Goal: Communication & Community: Answer question/provide support

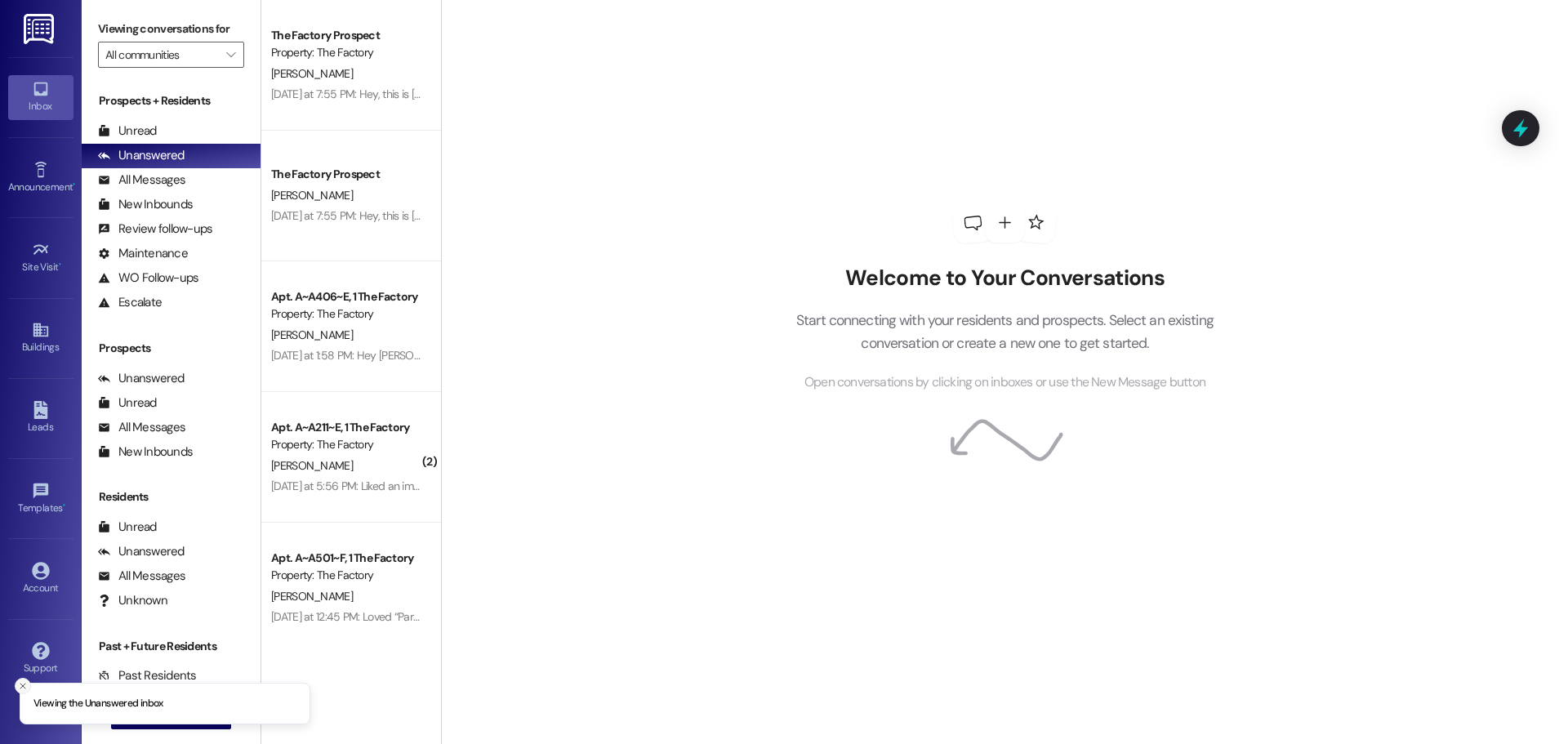
click at [23, 681] on icon "Close toast" at bounding box center [23, 686] width 10 height 10
click at [153, 712] on span "New Message" at bounding box center [180, 716] width 67 height 17
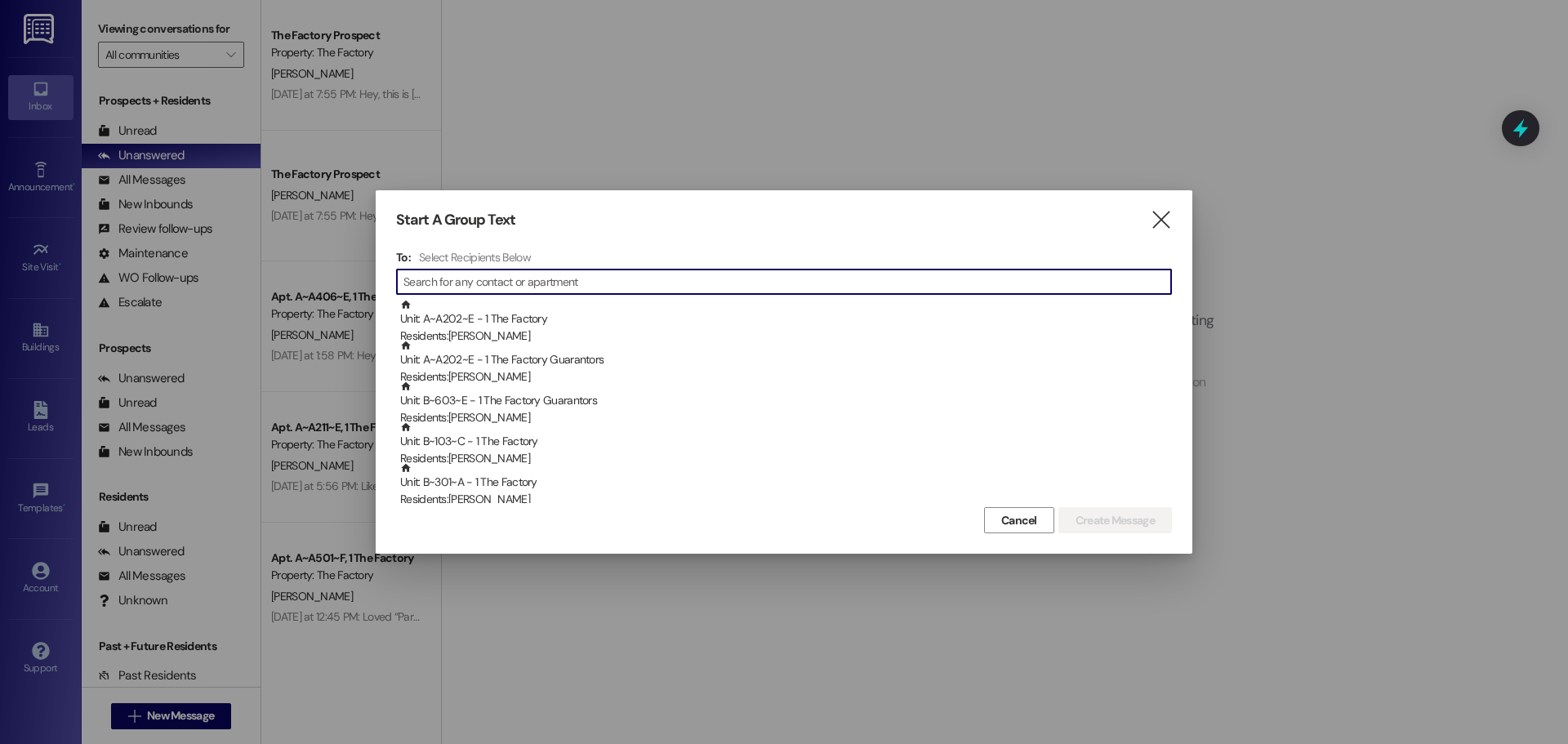
click at [501, 282] on input at bounding box center [787, 282] width 768 height 23
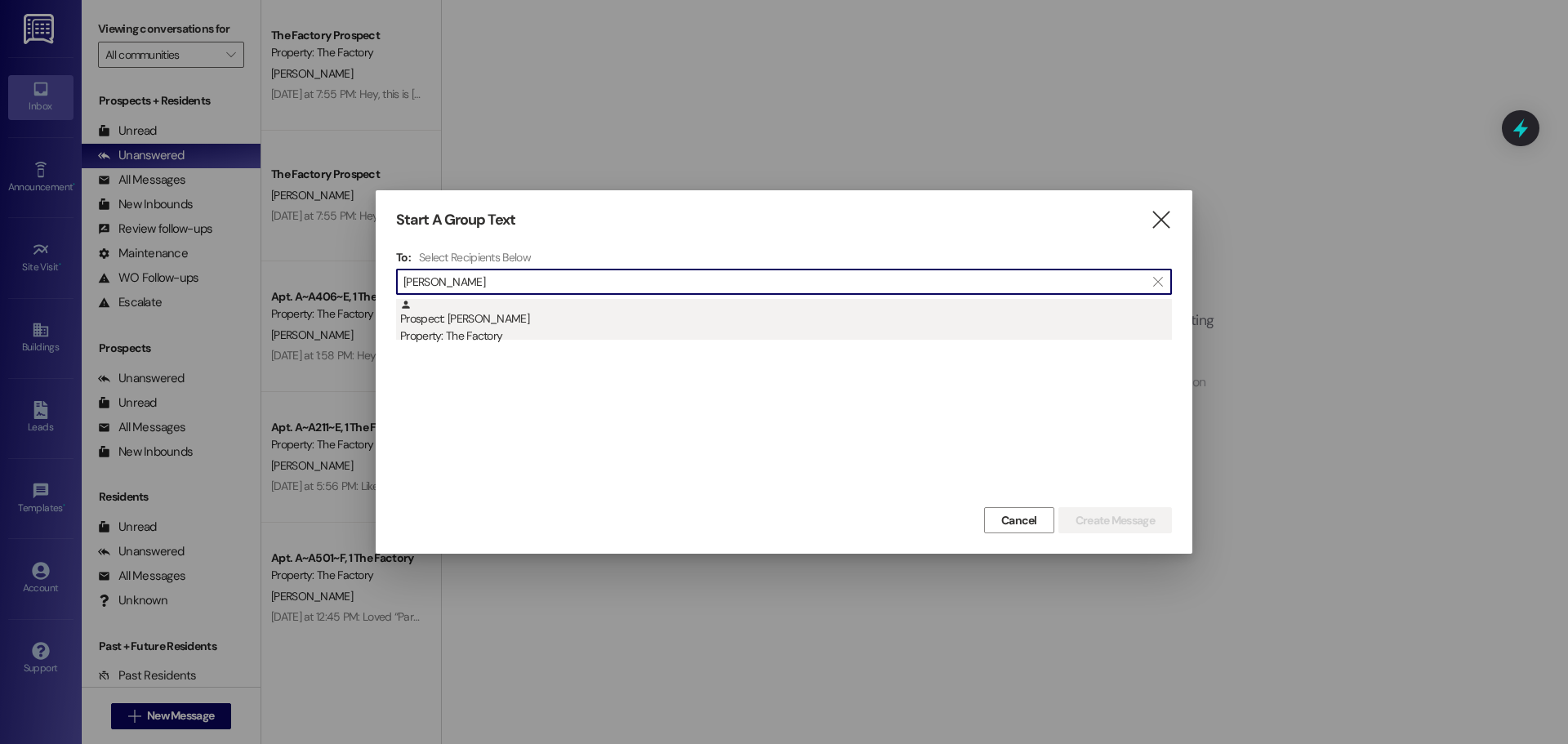
type input "[PERSON_NAME]"
click at [493, 323] on div "Prospect: [PERSON_NAME] Property: The Factory" at bounding box center [786, 323] width 772 height 47
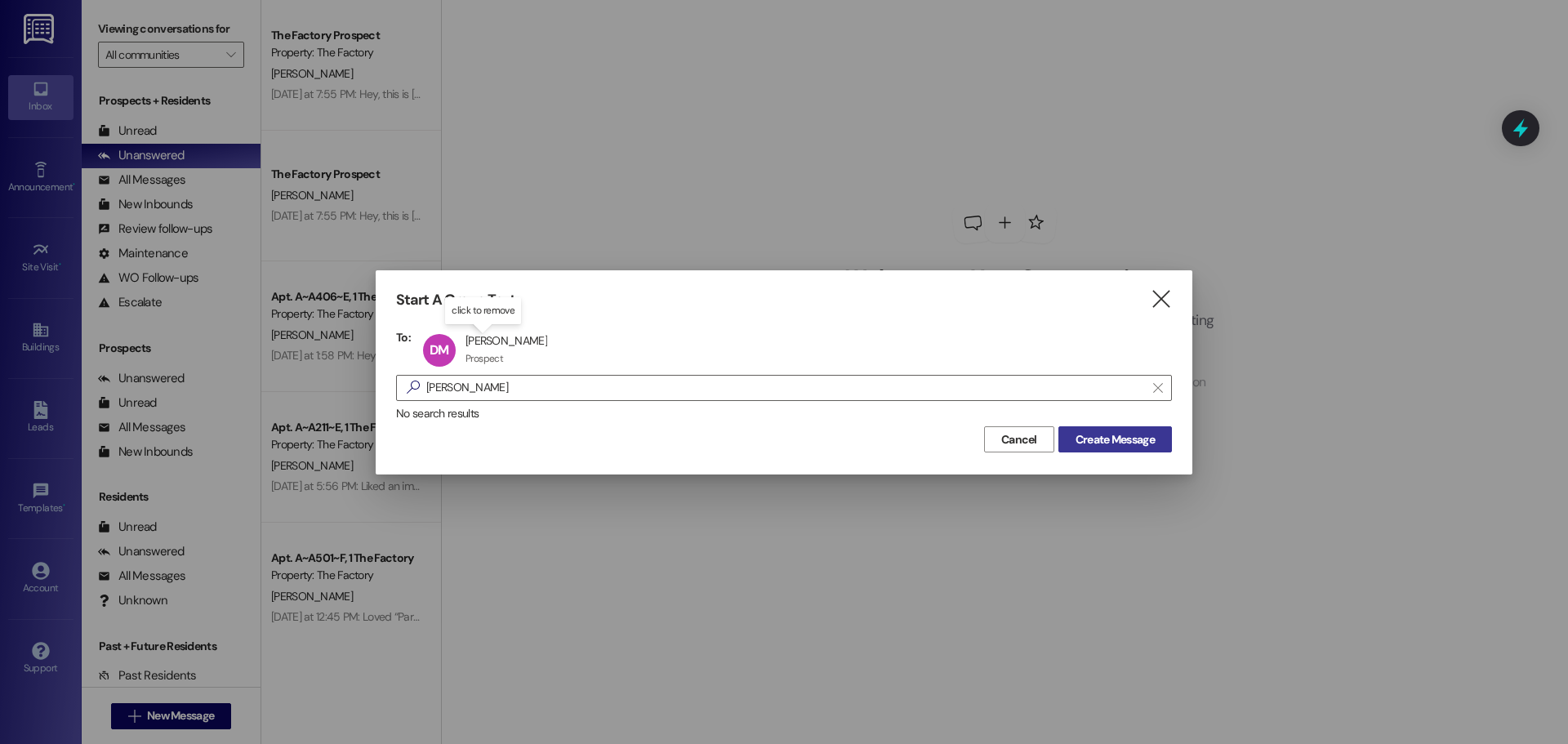
click at [1113, 445] on span "Create Message" at bounding box center [1115, 440] width 80 height 17
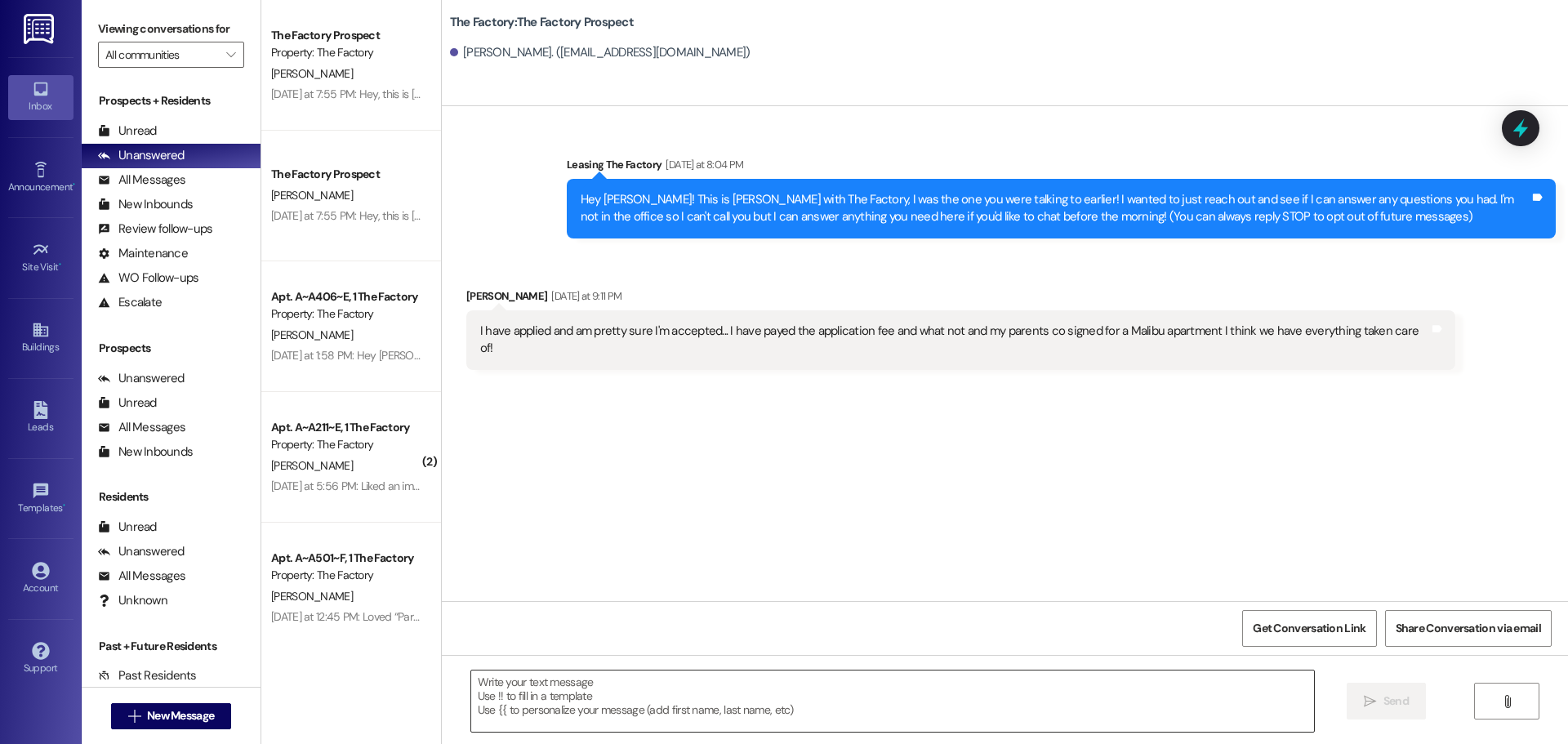
click at [472, 685] on textarea at bounding box center [893, 700] width 843 height 61
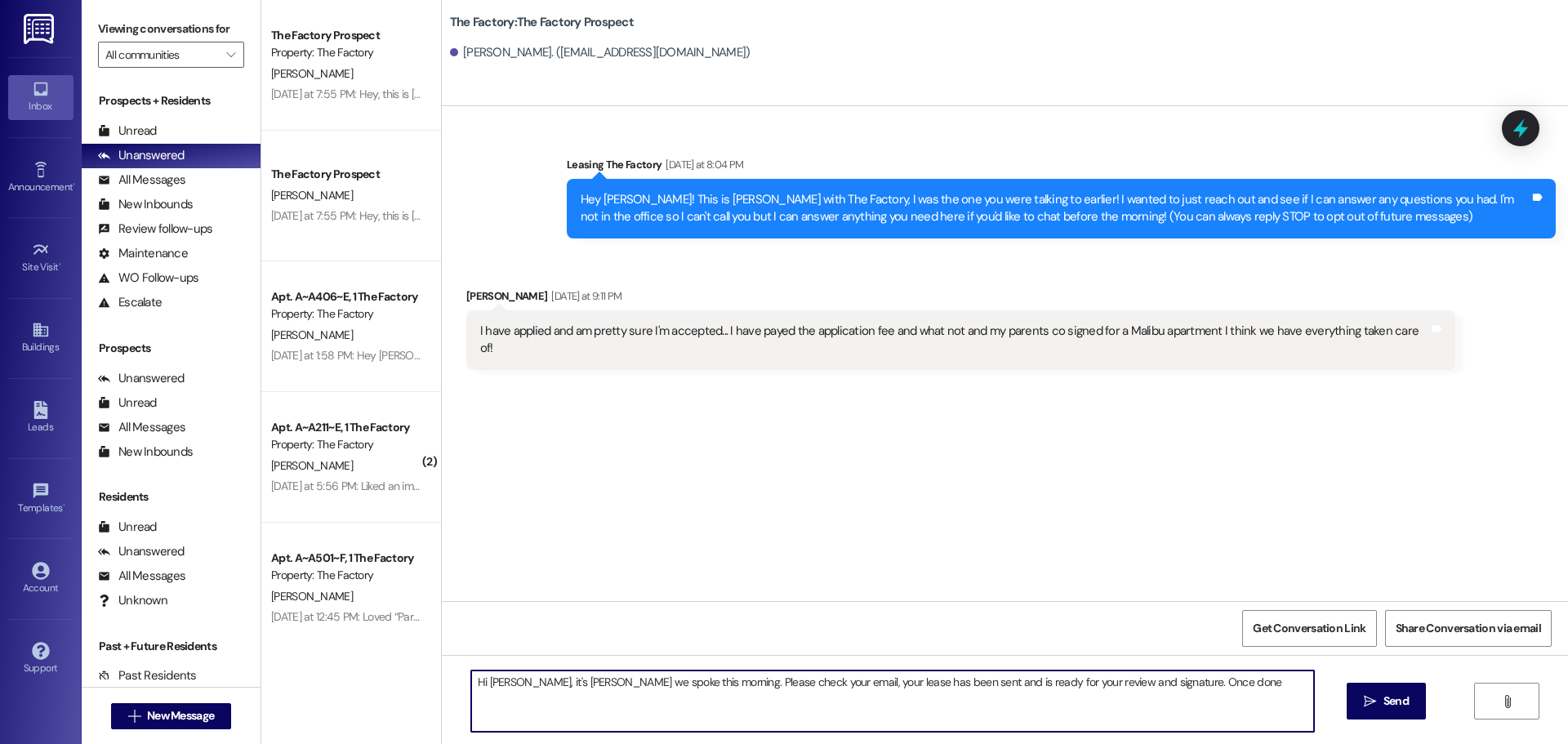
click at [1178, 690] on textarea "Hi [PERSON_NAME], it's [PERSON_NAME] we spoke this morning. Please check your e…" at bounding box center [893, 700] width 843 height 61
paste textarea "[URL][DOMAIN_NAME]"
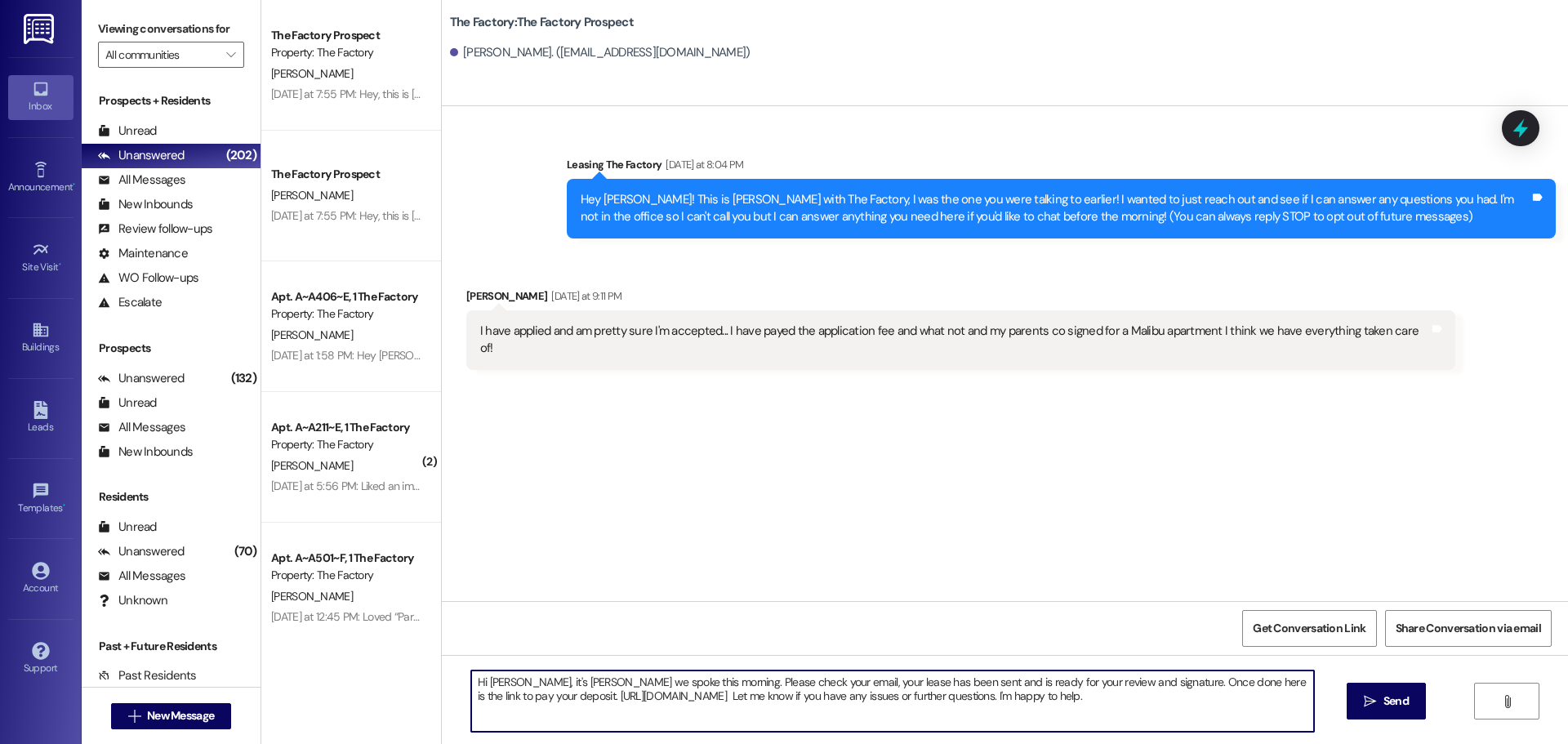
drag, startPoint x: 463, startPoint y: 680, endPoint x: 1152, endPoint y: 691, distance: 689.1
click at [1152, 691] on textarea "Hi [PERSON_NAME], it's [PERSON_NAME] we spoke this morning. Please check your e…" at bounding box center [893, 700] width 843 height 61
type textarea "Hi [PERSON_NAME], it's [PERSON_NAME] we spoke this morning. Please check your e…"
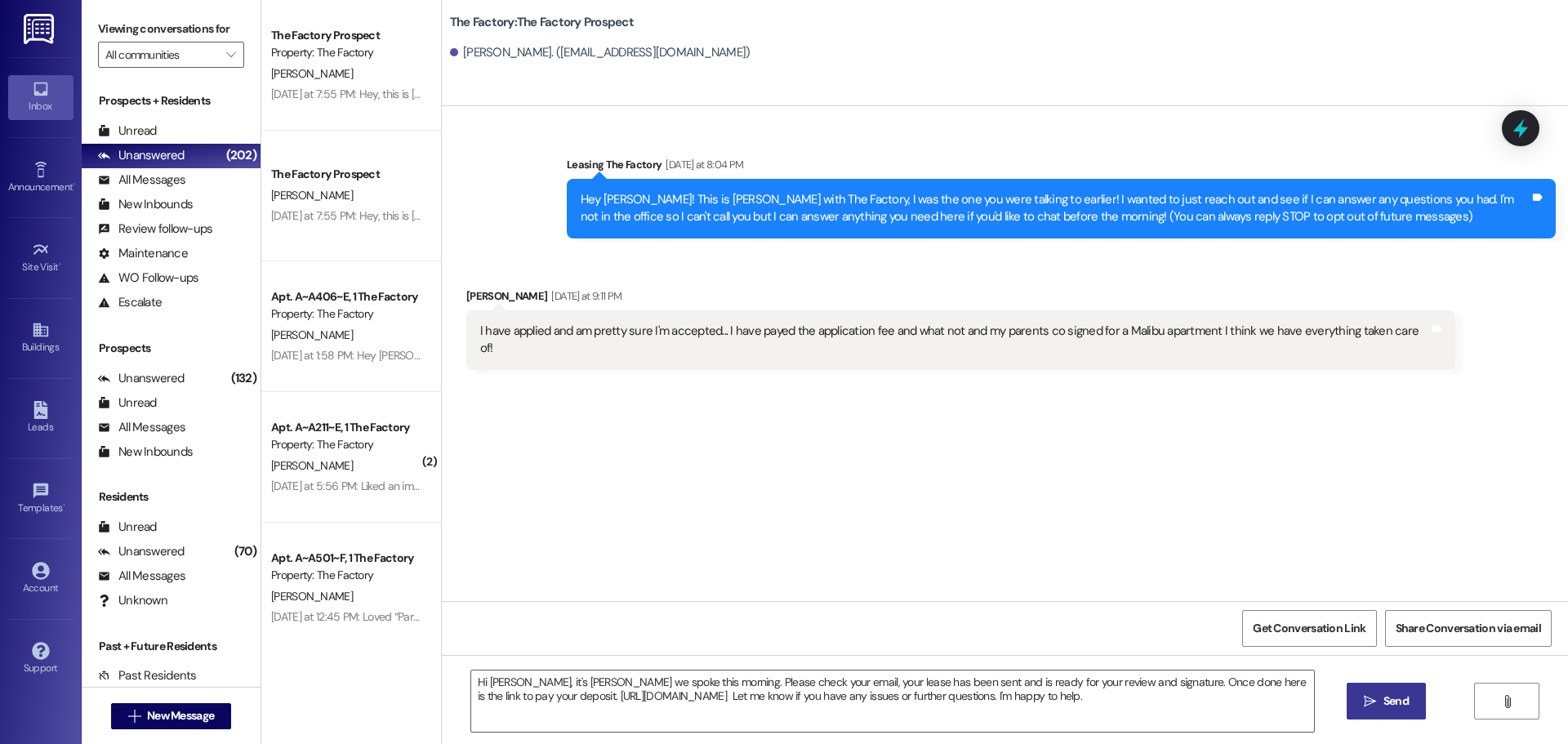
click at [1387, 709] on span "Send" at bounding box center [1396, 700] width 25 height 17
